Goal: Information Seeking & Learning: Find specific fact

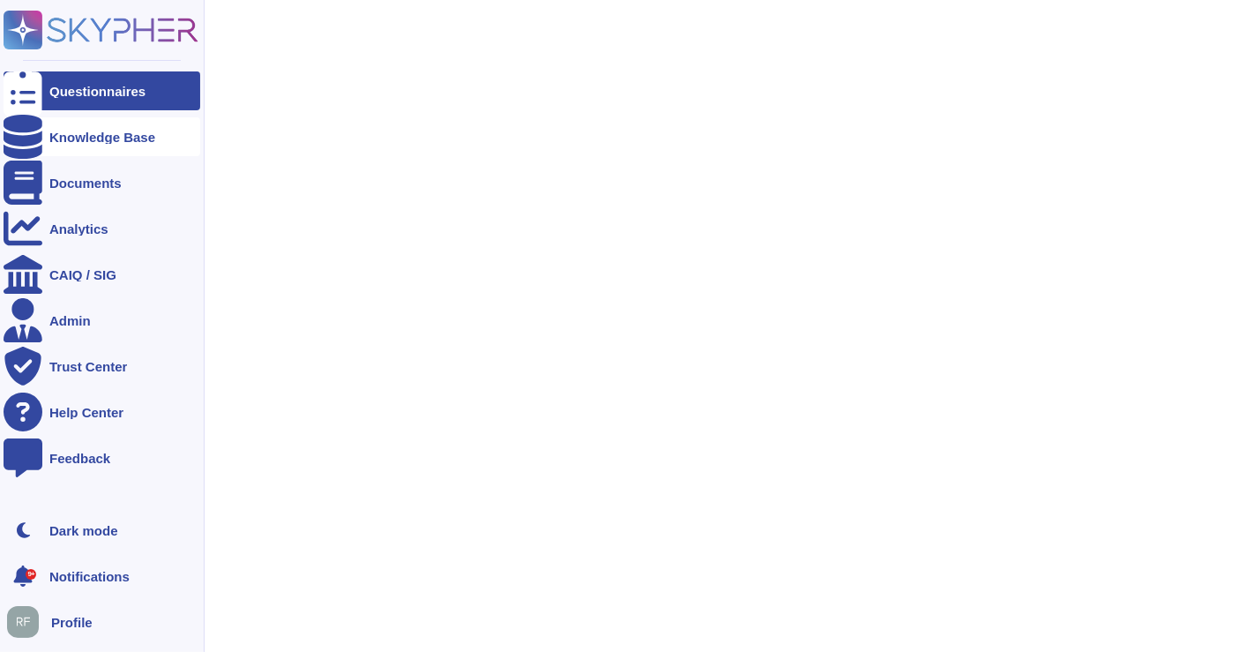
click at [83, 138] on div "Knowledge Base" at bounding box center [102, 137] width 106 height 13
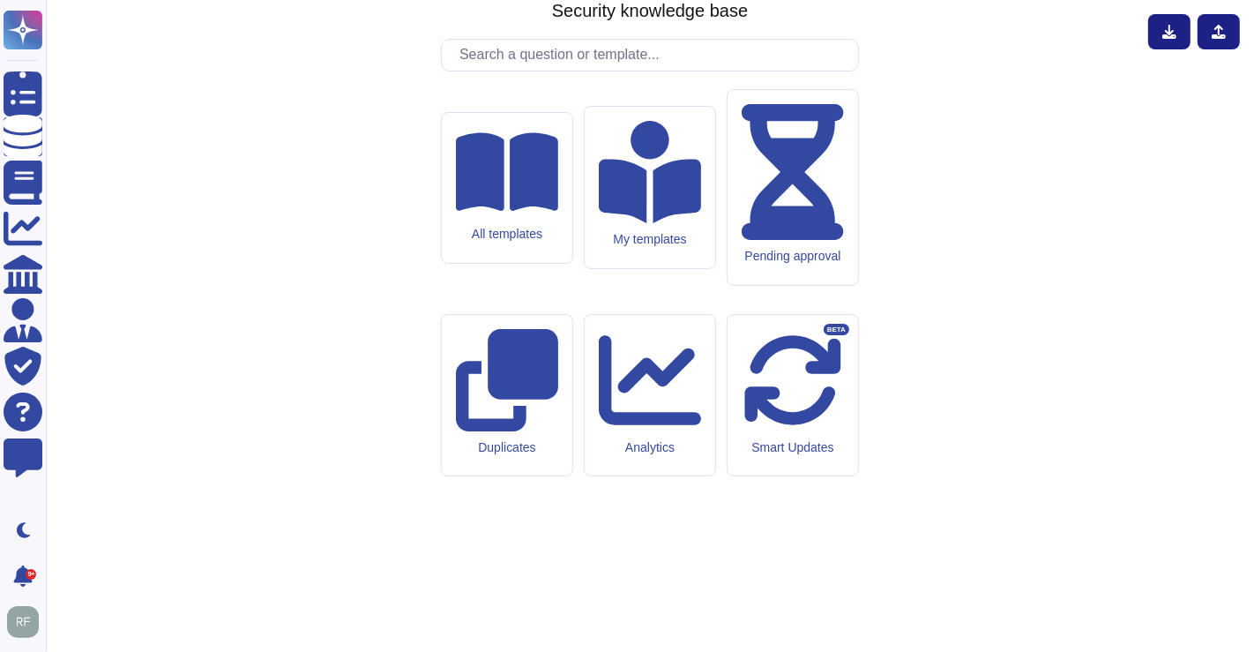
click at [489, 71] on input "text" at bounding box center [654, 55] width 407 height 31
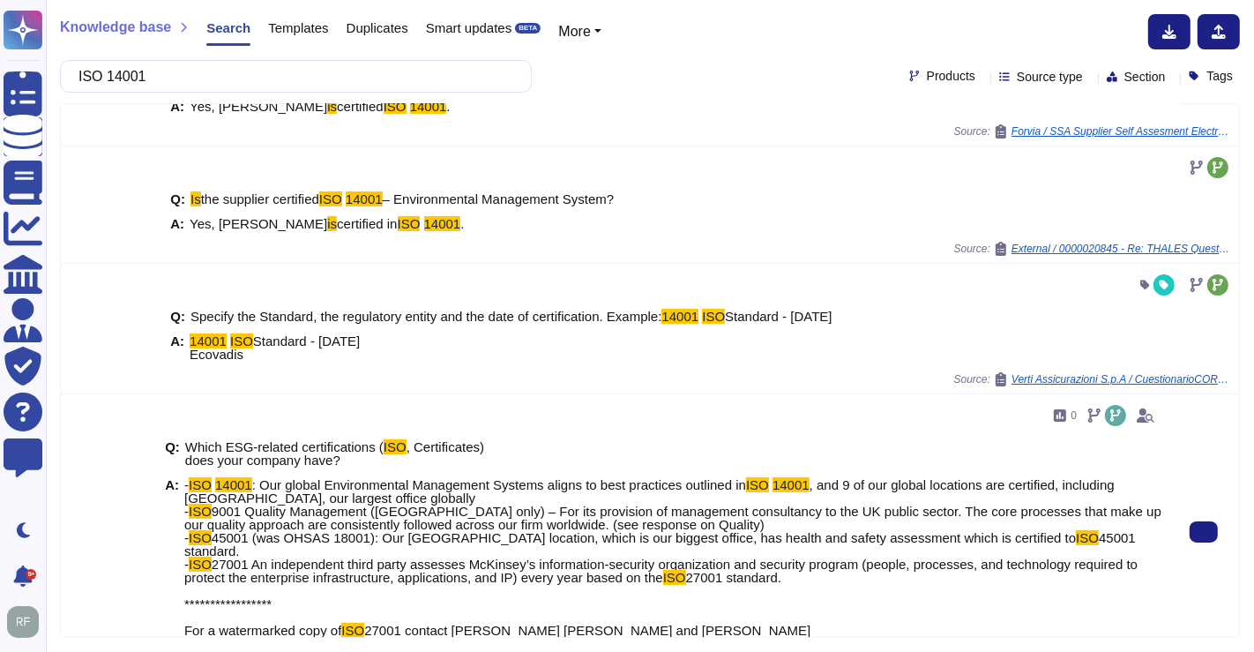
scroll to position [196, 0]
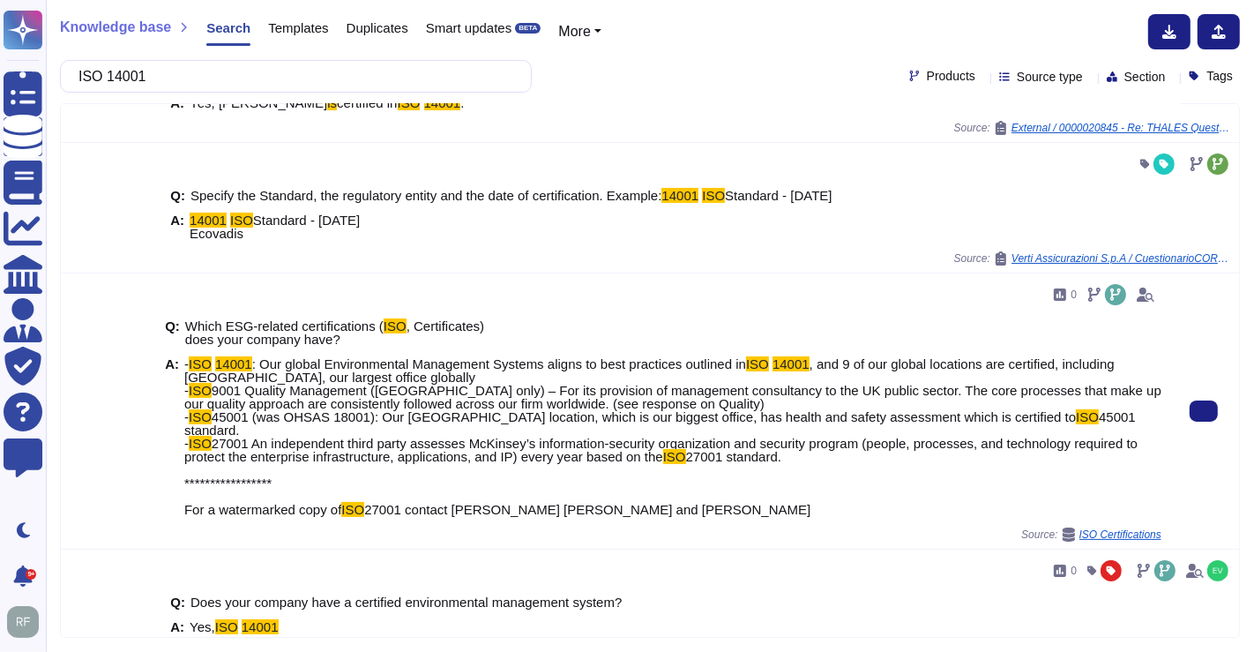
type input "ISO 14001"
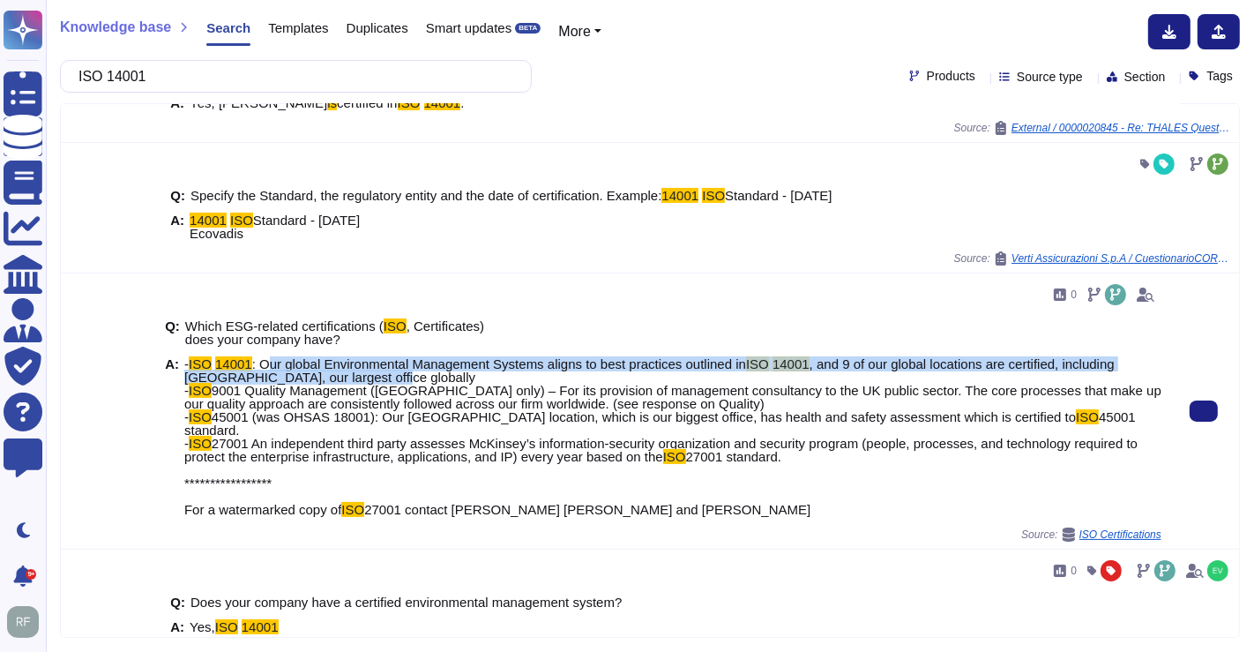
drag, startPoint x: 263, startPoint y: 362, endPoint x: 394, endPoint y: 373, distance: 131.9
click at [394, 373] on span "**********" at bounding box center [672, 436] width 977 height 159
copy span "ur global Environmental Management Systems aligns to best practices outlined in…"
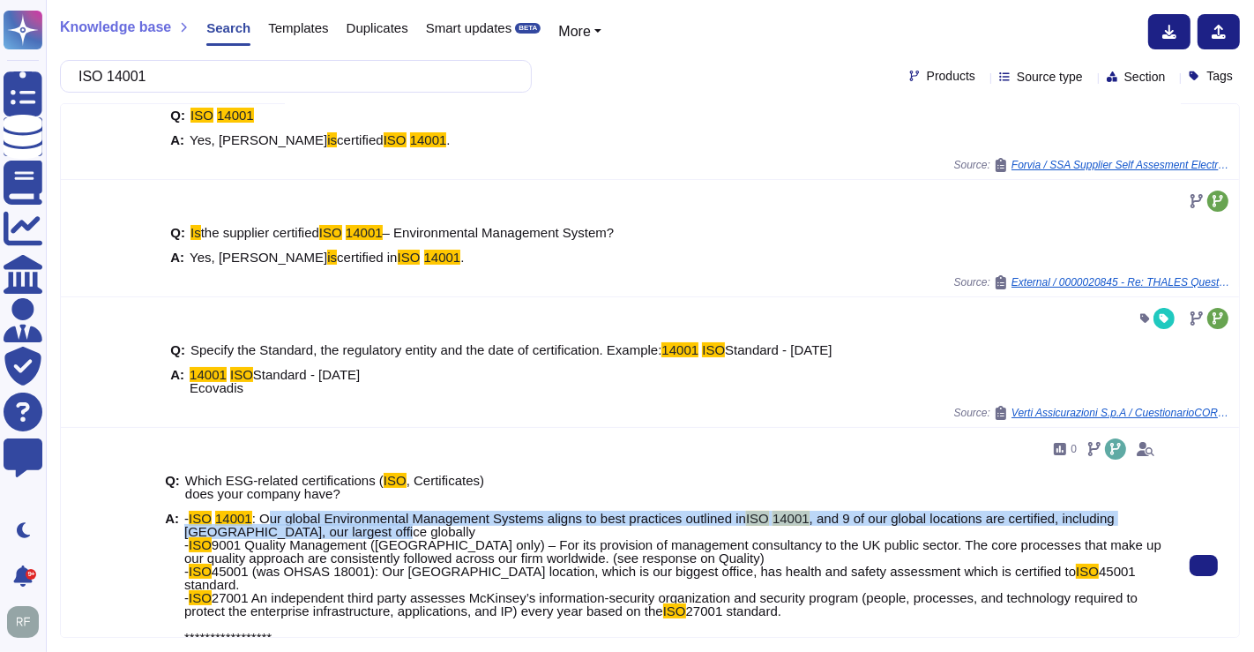
scroll to position [0, 0]
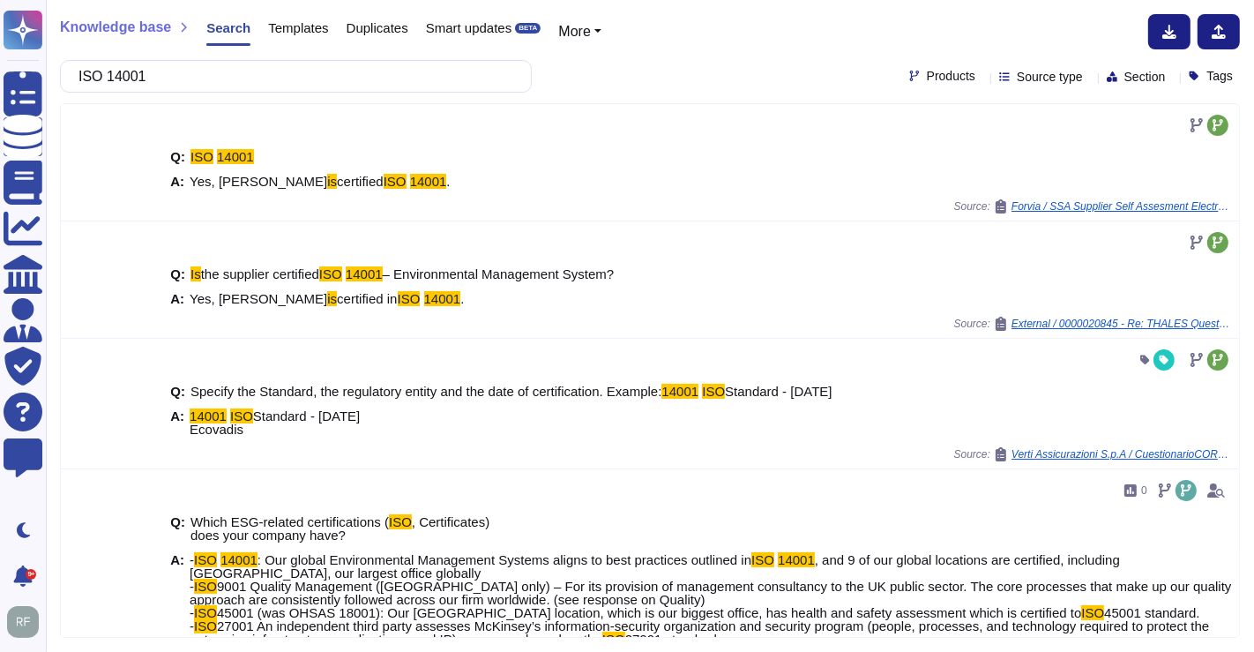
click at [1043, 78] on span "Source type" at bounding box center [1050, 77] width 66 height 12
click at [1002, 248] on div at bounding box center [999, 251] width 14 height 14
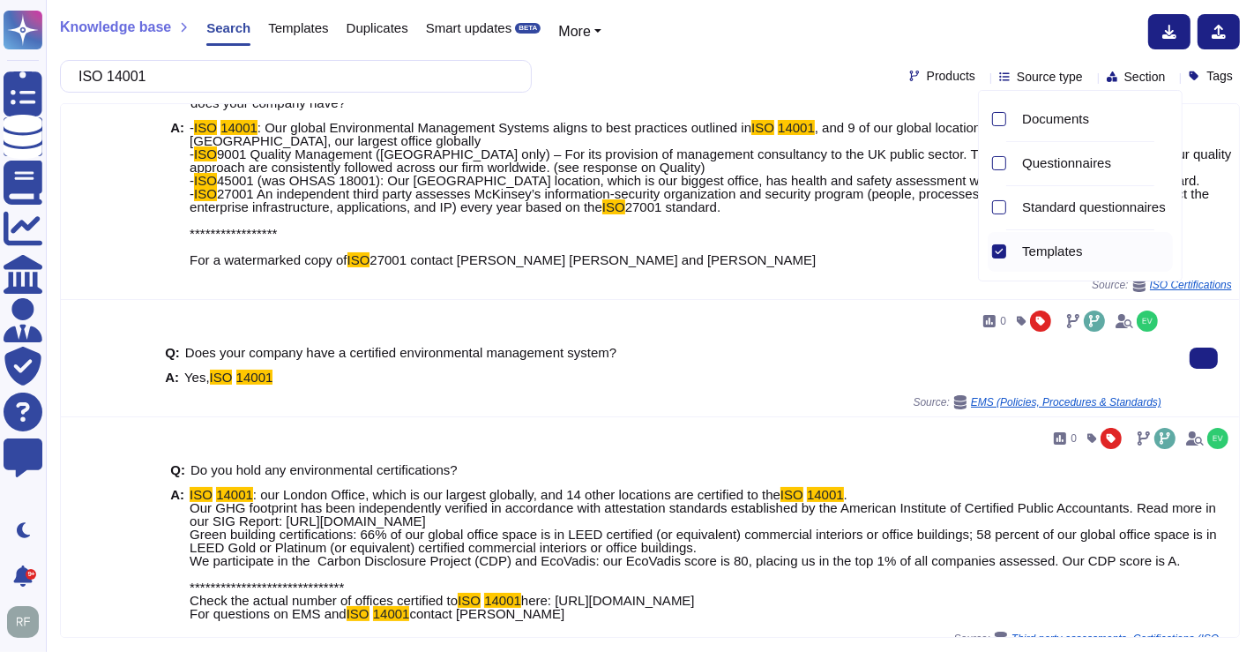
scroll to position [98, 0]
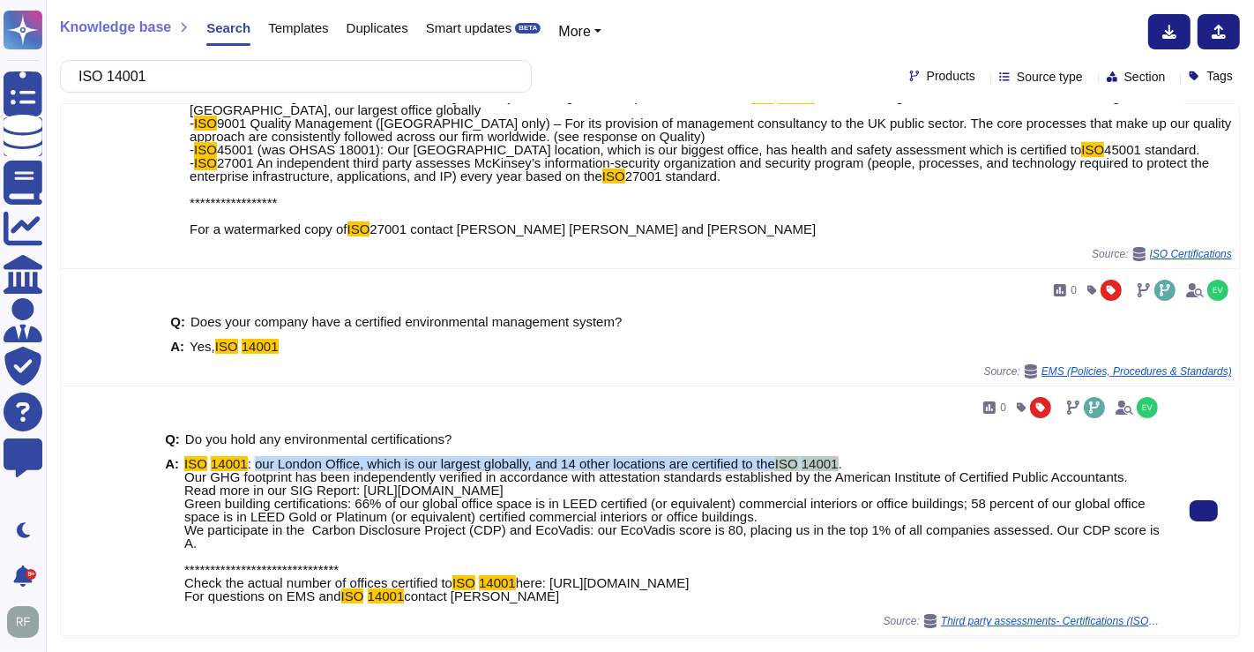
drag, startPoint x: 250, startPoint y: 461, endPoint x: 834, endPoint y: 460, distance: 584.8
click at [834, 460] on span "**********" at bounding box center [672, 530] width 977 height 146
copy span "our London Office, which is our largest globally, and 14 other locations are ce…"
drag, startPoint x: 553, startPoint y: 566, endPoint x: 975, endPoint y: 565, distance: 421.6
click at [975, 565] on span "**********" at bounding box center [672, 530] width 977 height 146
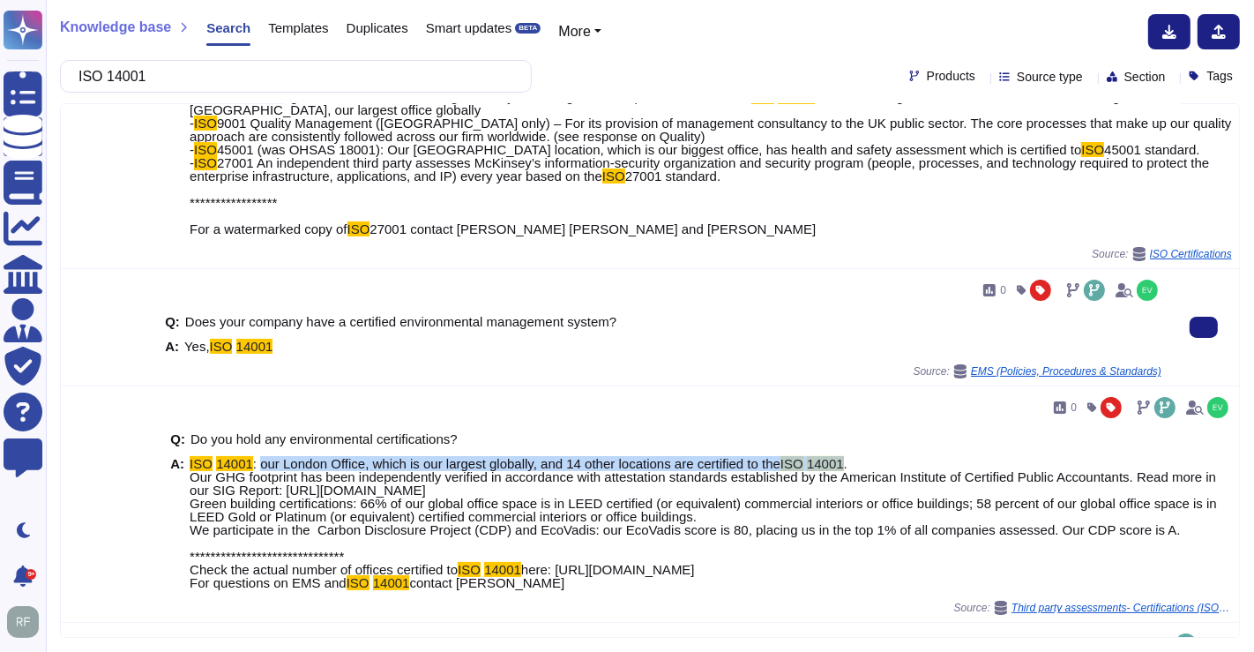
copy span "[URL][DOMAIN_NAME]"
